Goal: Information Seeking & Learning: Learn about a topic

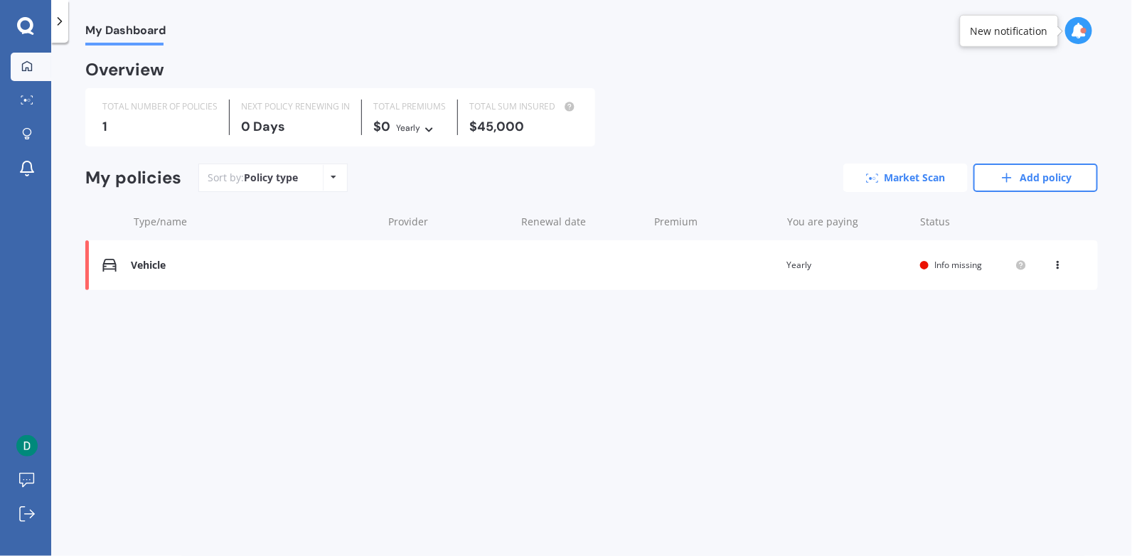
click at [912, 179] on link "Market Scan" at bounding box center [905, 178] width 124 height 28
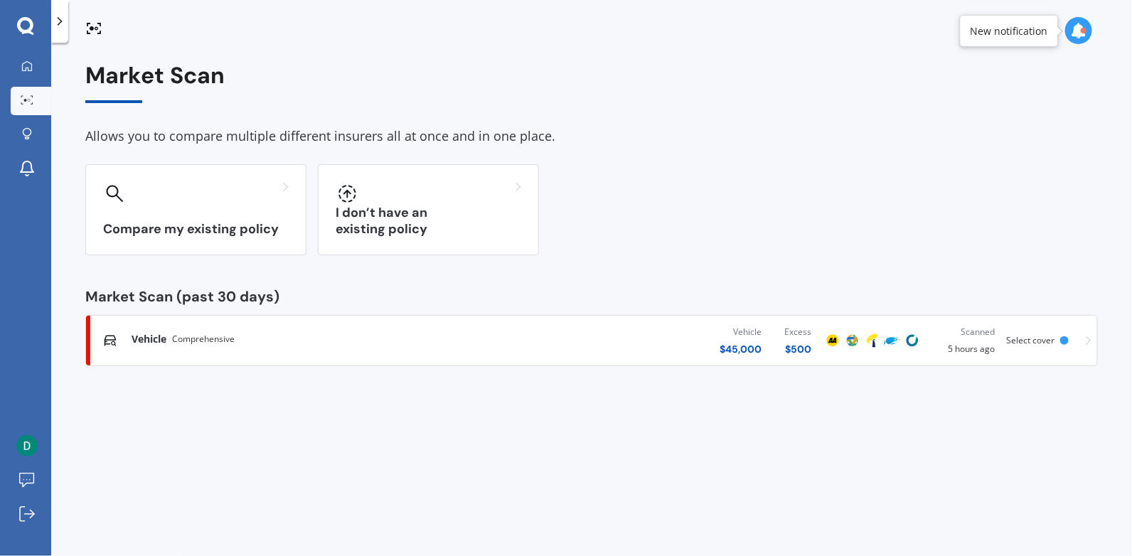
drag, startPoint x: 202, startPoint y: 342, endPoint x: 169, endPoint y: 342, distance: 33.4
click at [169, 342] on div "Vehicle Comprehensive" at bounding box center [183, 339] width 103 height 14
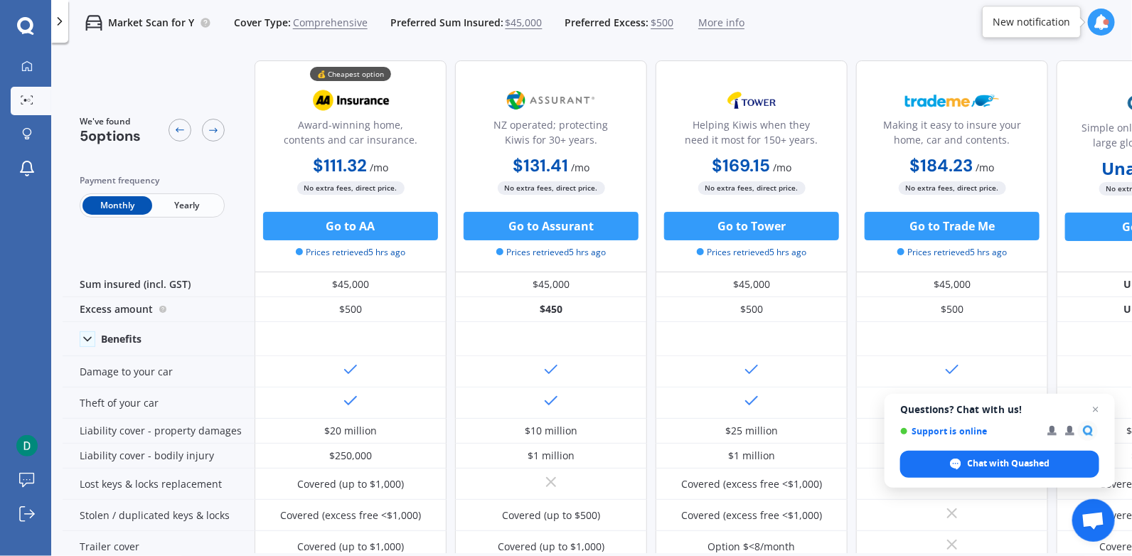
click at [727, 25] on span "More info" at bounding box center [721, 23] width 46 height 14
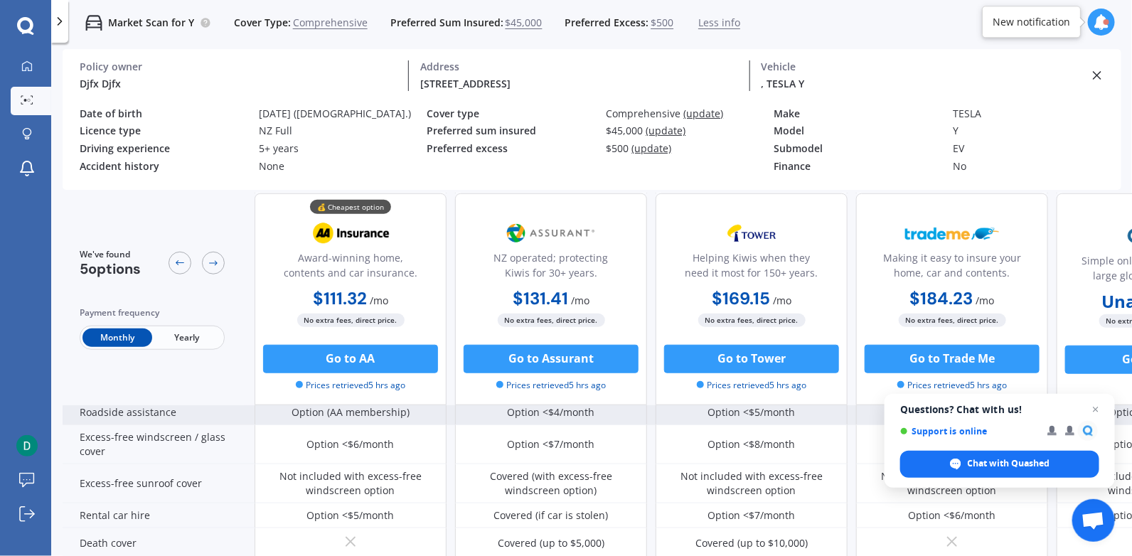
scroll to position [512, 0]
